Goal: Check status: Check status

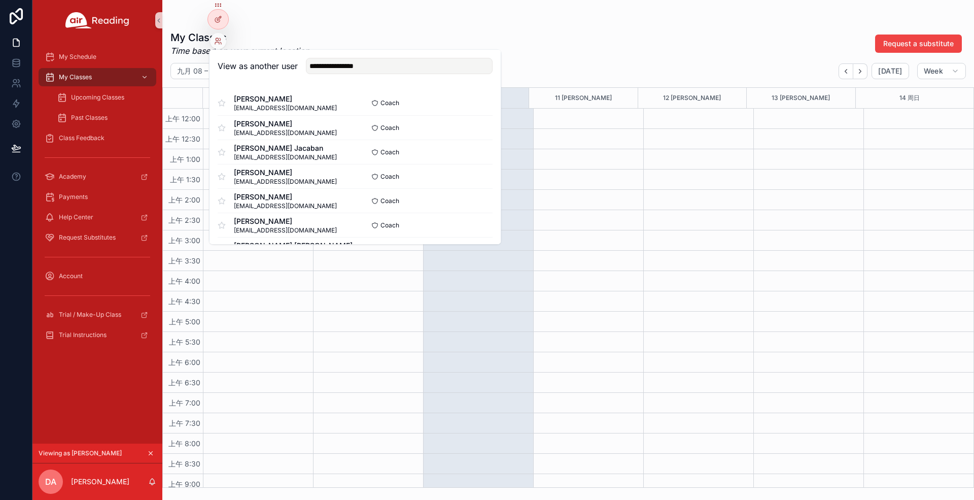
scroll to position [594, 0]
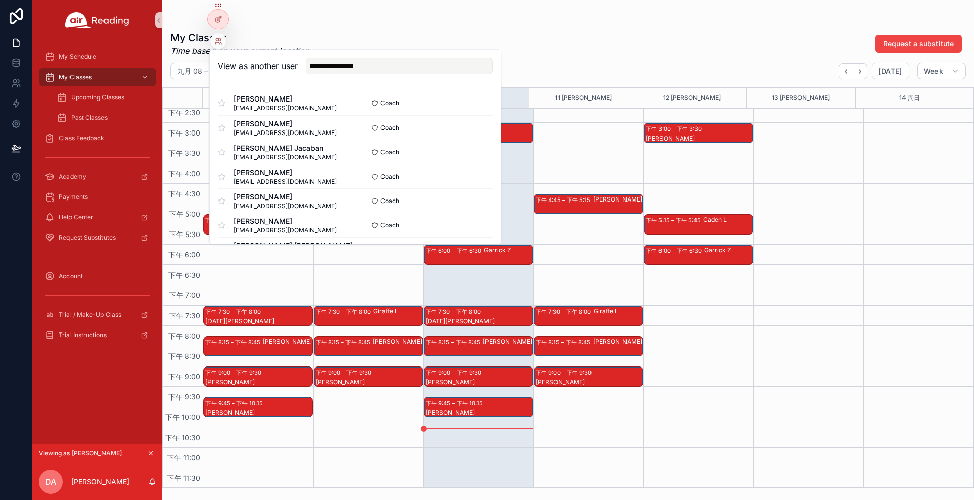
type input "**********"
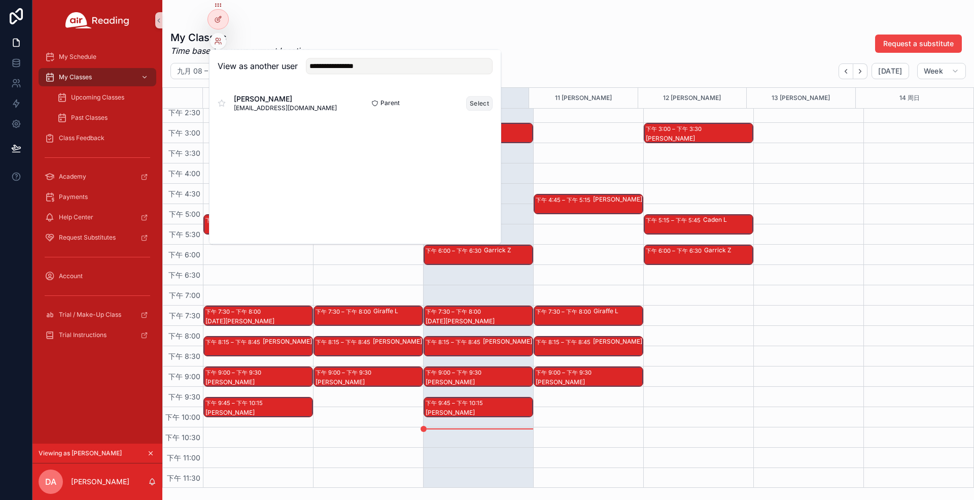
click at [475, 106] on button "Select" at bounding box center [479, 103] width 26 height 15
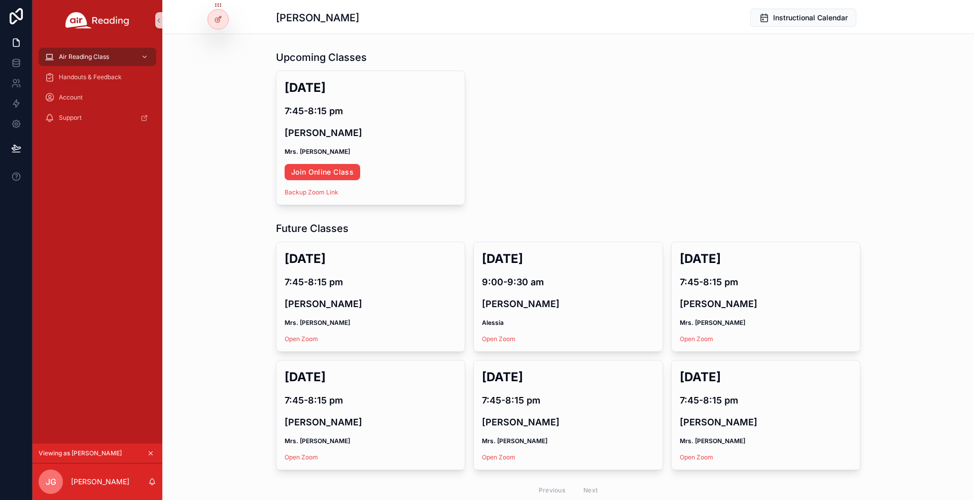
scroll to position [67, 0]
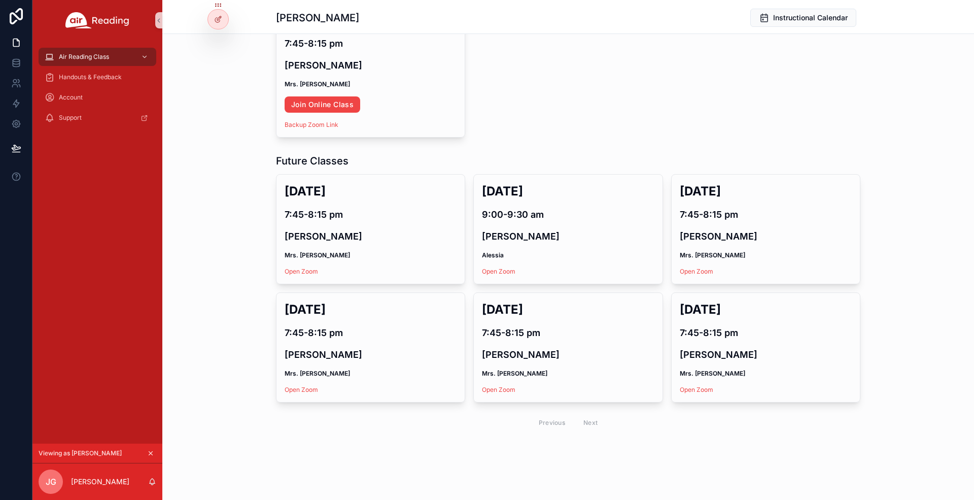
drag, startPoint x: 186, startPoint y: 307, endPoint x: 217, endPoint y: 320, distance: 33.6
click at [186, 307] on div "Future Classes [DATE] 7:45-8:15 pm [PERSON_NAME] Mrs. [PERSON_NAME] Open Zoom C…" at bounding box center [568, 294] width 812 height 289
click at [590, 421] on div "Previous Next" at bounding box center [569, 422] width 74 height 16
click at [922, 281] on div "Future Classes [DATE] 7:45-8:15 pm [PERSON_NAME] Mrs. [PERSON_NAME] Open Zoom C…" at bounding box center [568, 294] width 812 height 289
click at [673, 85] on div "[DATE] 7:45-8:15 pm [PERSON_NAME] Mrs. [PERSON_NAME] Online Class Backup Zoom L…" at bounding box center [568, 70] width 584 height 134
